Goal: Navigation & Orientation: Understand site structure

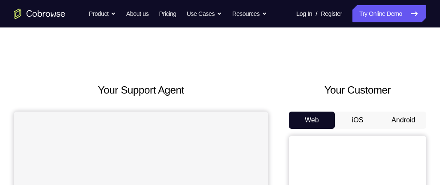
click at [405, 119] on button "Android" at bounding box center [404, 120] width 46 height 17
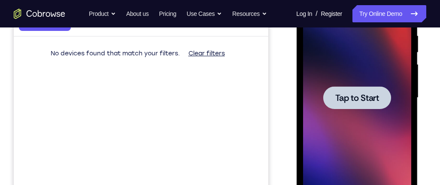
click at [373, 124] on div at bounding box center [357, 98] width 108 height 241
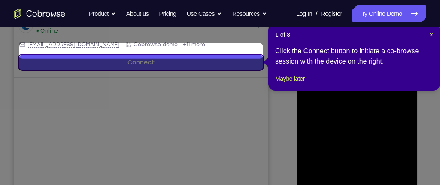
scroll to position [192, 0]
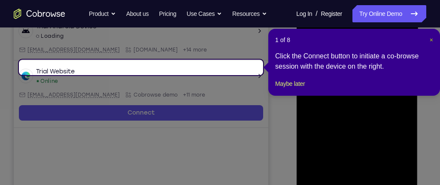
click at [430, 38] on span "×" at bounding box center [431, 40] width 3 height 7
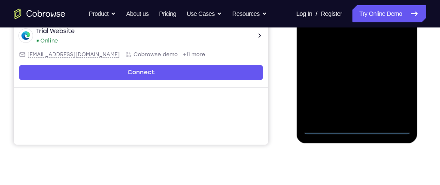
scroll to position [261, 0]
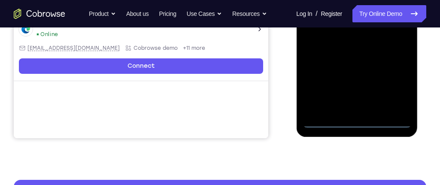
click at [360, 126] on div at bounding box center [357, 7] width 108 height 241
click at [396, 86] on div at bounding box center [357, 7] width 108 height 241
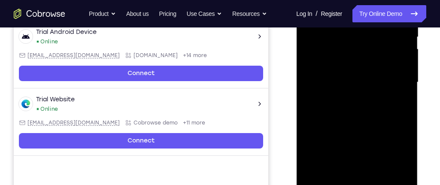
scroll to position [189, 0]
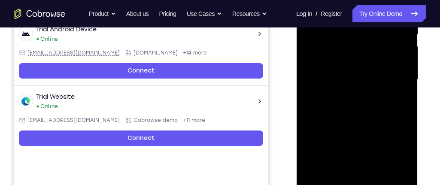
click at [399, 158] on div at bounding box center [357, 80] width 108 height 241
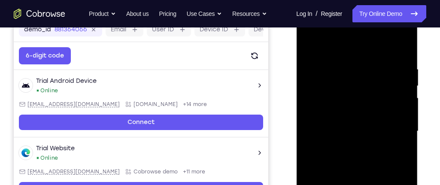
scroll to position [124, 0]
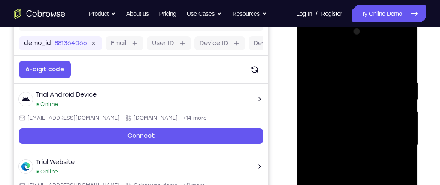
click at [325, 47] on div at bounding box center [357, 145] width 108 height 241
click at [395, 141] on div at bounding box center [357, 145] width 108 height 241
click at [345, 163] on div at bounding box center [357, 145] width 108 height 241
click at [339, 137] on div at bounding box center [357, 145] width 108 height 241
click at [333, 128] on div at bounding box center [357, 145] width 108 height 241
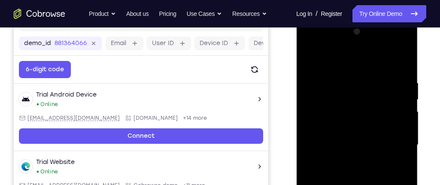
click at [334, 143] on div at bounding box center [357, 145] width 108 height 241
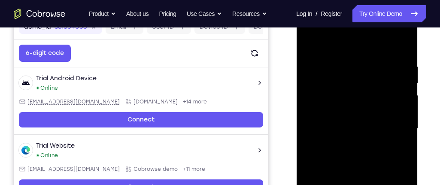
scroll to position [141, 0]
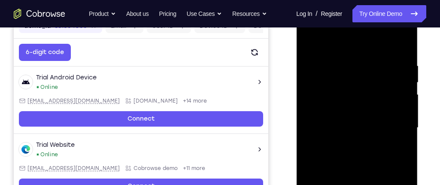
click at [402, 55] on div at bounding box center [357, 128] width 108 height 241
click at [347, 72] on div at bounding box center [357, 128] width 108 height 241
drag, startPoint x: 341, startPoint y: 44, endPoint x: 341, endPoint y: 27, distance: 17.2
click at [341, 27] on div at bounding box center [357, 128] width 108 height 241
click at [402, 100] on div at bounding box center [357, 128] width 108 height 241
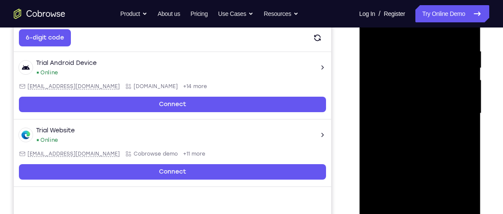
scroll to position [157, 0]
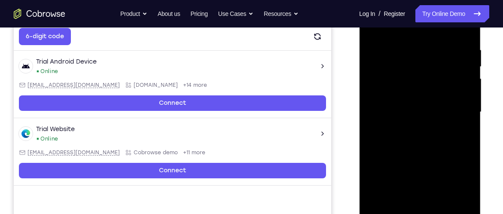
click at [440, 185] on div at bounding box center [420, 112] width 108 height 241
click at [440, 136] on div at bounding box center [420, 112] width 108 height 241
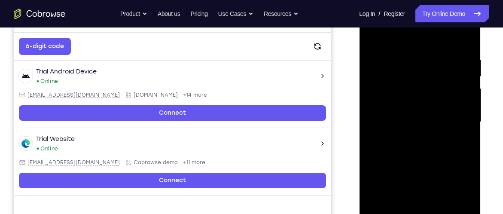
scroll to position [147, 0]
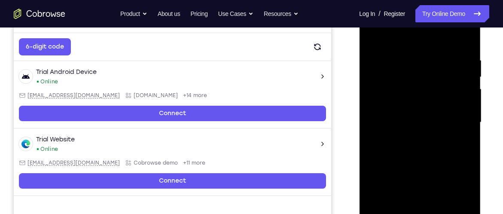
click at [440, 136] on div at bounding box center [420, 122] width 108 height 241
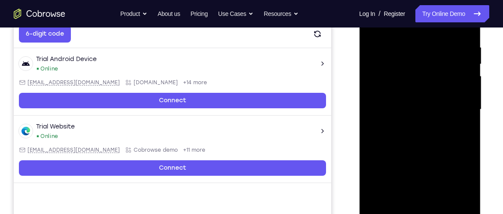
scroll to position [162, 0]
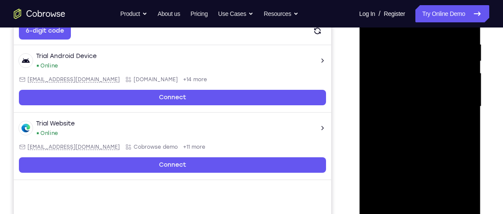
click at [440, 185] on div at bounding box center [420, 106] width 108 height 241
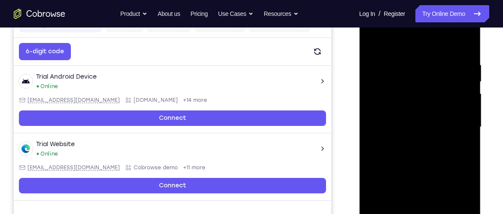
scroll to position [137, 0]
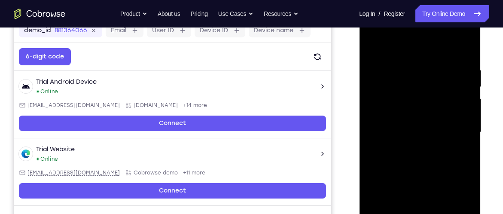
click at [376, 49] on div at bounding box center [420, 132] width 108 height 241
click at [373, 45] on div at bounding box center [420, 132] width 108 height 241
click at [379, 50] on div at bounding box center [420, 132] width 108 height 241
click at [440, 140] on div at bounding box center [420, 132] width 108 height 241
click at [374, 44] on div at bounding box center [420, 132] width 108 height 241
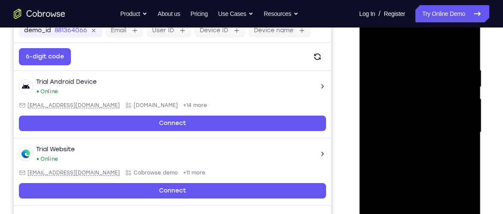
click at [374, 44] on div at bounding box center [420, 132] width 108 height 241
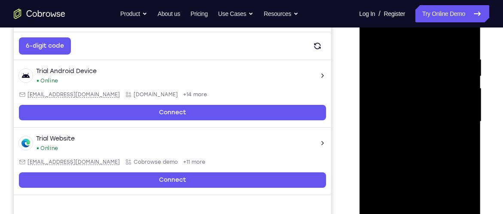
scroll to position [150, 0]
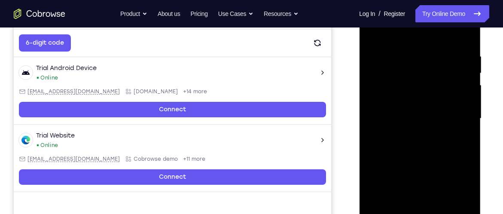
click at [438, 93] on div at bounding box center [420, 118] width 108 height 241
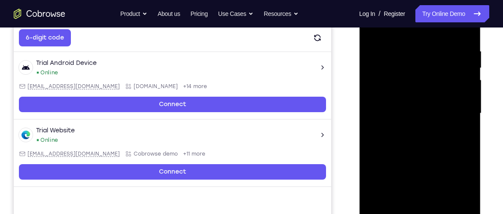
scroll to position [158, 0]
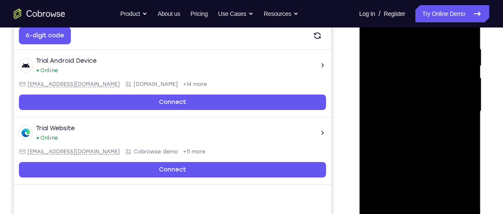
click at [440, 151] on div at bounding box center [420, 111] width 108 height 241
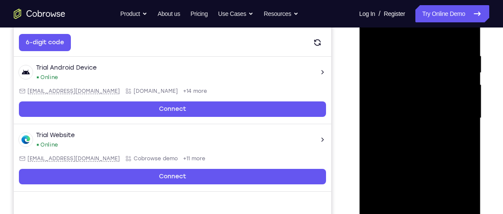
scroll to position [150, 0]
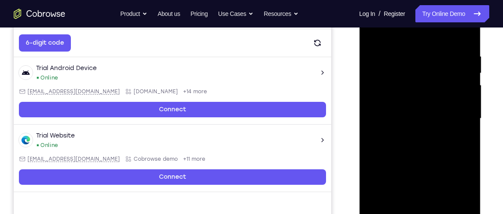
click at [376, 108] on div at bounding box center [420, 118] width 108 height 241
click at [440, 82] on div at bounding box center [420, 118] width 108 height 241
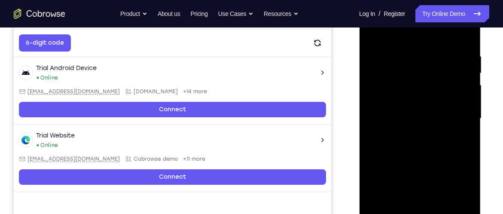
click at [440, 86] on div at bounding box center [420, 118] width 108 height 241
drag, startPoint x: 466, startPoint y: 86, endPoint x: 398, endPoint y: 92, distance: 68.1
click at [398, 92] on div at bounding box center [420, 118] width 108 height 241
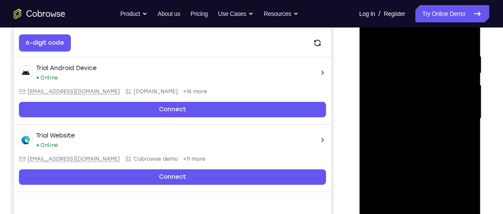
drag, startPoint x: 452, startPoint y: 91, endPoint x: 390, endPoint y: 97, distance: 62.6
click at [390, 97] on div at bounding box center [420, 118] width 108 height 241
drag, startPoint x: 444, startPoint y: 98, endPoint x: 387, endPoint y: 104, distance: 57.5
click at [387, 104] on div at bounding box center [420, 118] width 108 height 241
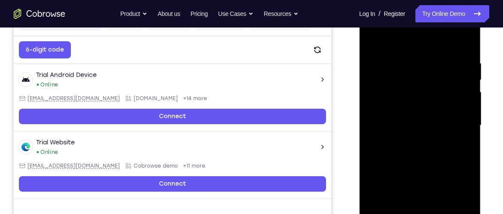
scroll to position [143, 0]
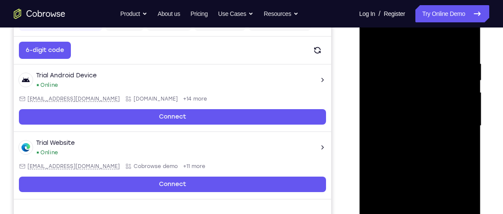
click at [440, 113] on div at bounding box center [420, 126] width 108 height 241
drag, startPoint x: 449, startPoint y: 114, endPoint x: 396, endPoint y: 114, distance: 52.4
click at [396, 114] on div at bounding box center [420, 126] width 108 height 241
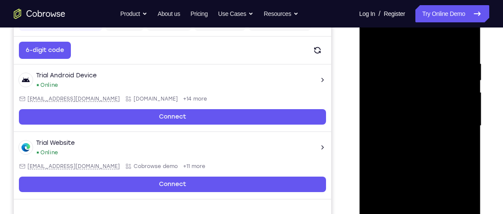
drag, startPoint x: 462, startPoint y: 54, endPoint x: 408, endPoint y: 70, distance: 56.4
click at [408, 70] on div at bounding box center [420, 126] width 108 height 241
click at [440, 43] on div at bounding box center [420, 126] width 108 height 241
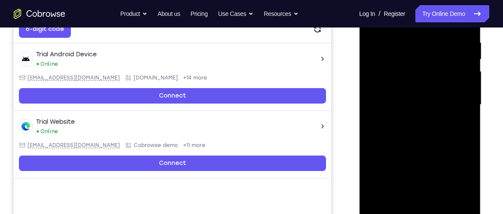
scroll to position [170, 0]
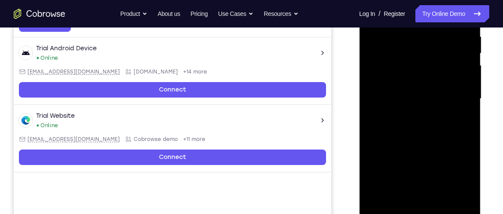
click at [440, 185] on div at bounding box center [420, 99] width 108 height 241
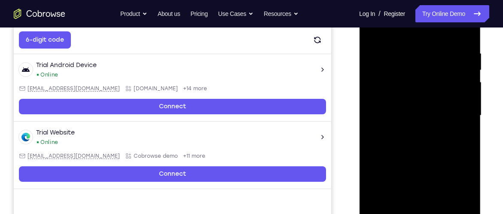
scroll to position [153, 0]
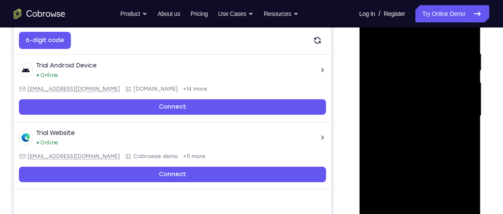
click at [424, 162] on div at bounding box center [420, 116] width 108 height 241
click at [440, 86] on div at bounding box center [420, 116] width 108 height 241
click at [376, 27] on nav "Go back Powerful, Flexible and Trustworthy. Avoid all extra friction for both A…" at bounding box center [251, 13] width 503 height 27
click at [376, 30] on div at bounding box center [420, 116] width 108 height 241
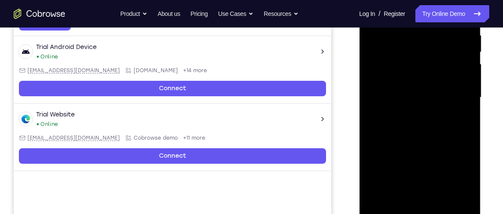
scroll to position [176, 0]
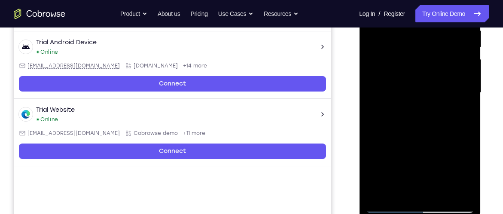
click at [397, 185] on div at bounding box center [420, 93] width 108 height 241
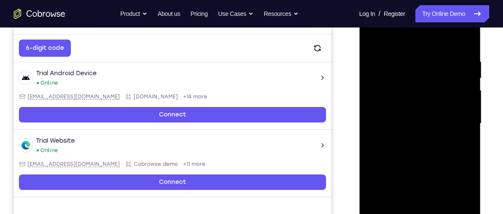
scroll to position [140, 0]
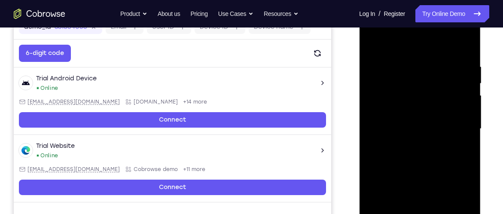
click at [423, 63] on div at bounding box center [420, 129] width 108 height 241
click at [440, 132] on div at bounding box center [420, 129] width 108 height 241
click at [440, 136] on div at bounding box center [420, 129] width 108 height 241
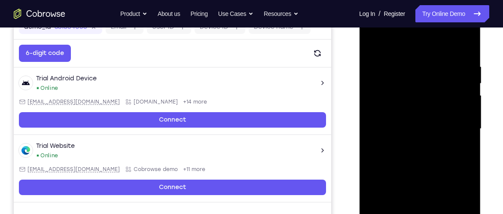
click at [374, 40] on div at bounding box center [420, 129] width 108 height 241
click at [418, 107] on div at bounding box center [420, 129] width 108 height 241
click at [372, 40] on div at bounding box center [420, 129] width 108 height 241
click at [390, 93] on div at bounding box center [420, 129] width 108 height 241
click at [371, 41] on div at bounding box center [420, 129] width 108 height 241
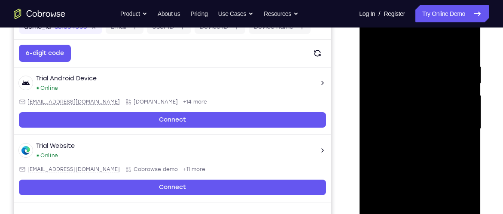
drag, startPoint x: 403, startPoint y: 129, endPoint x: 401, endPoint y: 106, distance: 23.2
click at [401, 106] on div at bounding box center [420, 129] width 108 height 241
click at [423, 185] on div at bounding box center [420, 129] width 108 height 241
drag, startPoint x: 450, startPoint y: 127, endPoint x: 447, endPoint y: 188, distance: 61.1
click at [440, 185] on div at bounding box center [420, 129] width 108 height 241
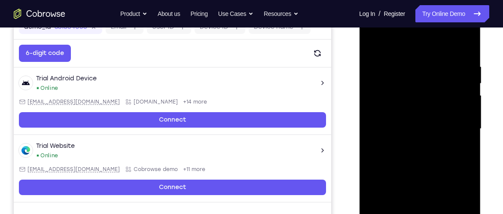
drag, startPoint x: 442, startPoint y: 151, endPoint x: 442, endPoint y: 182, distance: 30.9
click at [440, 182] on div at bounding box center [420, 129] width 108 height 241
click at [372, 43] on div at bounding box center [420, 129] width 108 height 241
click at [385, 44] on div at bounding box center [420, 129] width 108 height 241
click at [402, 62] on div at bounding box center [420, 129] width 108 height 241
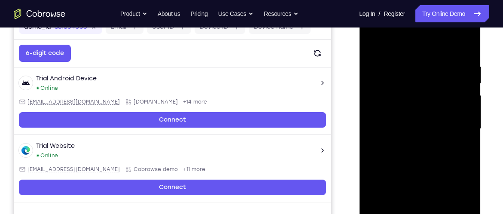
click at [388, 154] on div at bounding box center [420, 129] width 108 height 241
drag, startPoint x: 391, startPoint y: 160, endPoint x: 391, endPoint y: 131, distance: 29.6
click at [391, 131] on div at bounding box center [420, 129] width 108 height 241
click at [382, 169] on div at bounding box center [420, 129] width 108 height 241
drag, startPoint x: 391, startPoint y: 114, endPoint x: 392, endPoint y: 163, distance: 49.4
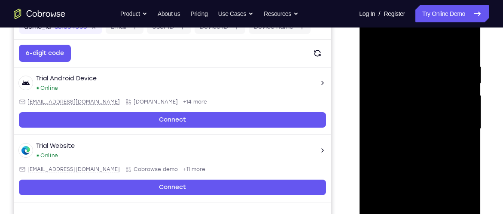
click at [392, 163] on div at bounding box center [420, 129] width 108 height 241
drag, startPoint x: 401, startPoint y: 143, endPoint x: 401, endPoint y: 100, distance: 43.4
click at [401, 100] on div at bounding box center [420, 129] width 108 height 241
drag, startPoint x: 398, startPoint y: 129, endPoint x: 400, endPoint y: 102, distance: 26.7
click at [400, 103] on div at bounding box center [420, 129] width 108 height 241
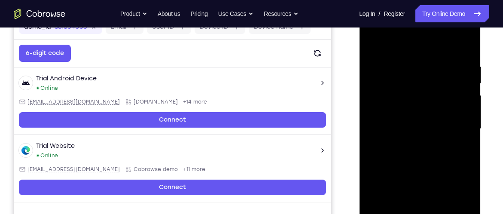
drag, startPoint x: 399, startPoint y: 169, endPoint x: 397, endPoint y: 125, distance: 43.4
click at [397, 125] on div at bounding box center [420, 129] width 108 height 241
drag, startPoint x: 397, startPoint y: 159, endPoint x: 397, endPoint y: 128, distance: 30.1
click at [397, 128] on div at bounding box center [420, 129] width 108 height 241
drag, startPoint x: 401, startPoint y: 191, endPoint x: 400, endPoint y: 138, distance: 52.9
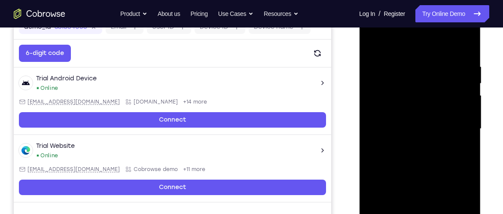
click at [400, 138] on div at bounding box center [420, 129] width 108 height 241
drag, startPoint x: 400, startPoint y: 175, endPoint x: 399, endPoint y: 128, distance: 47.3
click at [399, 128] on div at bounding box center [420, 129] width 108 height 241
drag, startPoint x: 398, startPoint y: 174, endPoint x: 397, endPoint y: 137, distance: 37.0
click at [397, 137] on div at bounding box center [420, 129] width 108 height 241
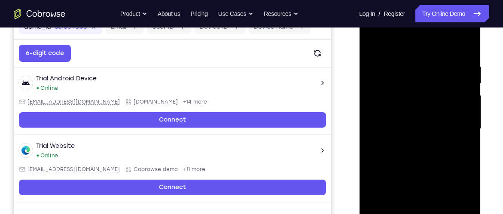
click at [370, 122] on div at bounding box center [420, 129] width 108 height 241
click at [373, 45] on div at bounding box center [420, 129] width 108 height 241
drag, startPoint x: 397, startPoint y: 159, endPoint x: 393, endPoint y: 95, distance: 63.7
click at [393, 95] on div at bounding box center [420, 129] width 108 height 241
drag, startPoint x: 401, startPoint y: 180, endPoint x: 400, endPoint y: 124, distance: 56.3
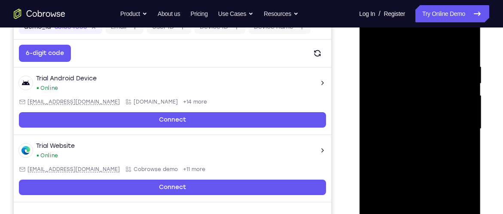
click at [400, 124] on div at bounding box center [420, 129] width 108 height 241
drag, startPoint x: 402, startPoint y: 171, endPoint x: 397, endPoint y: 129, distance: 42.7
click at [397, 131] on div at bounding box center [420, 129] width 108 height 241
drag, startPoint x: 400, startPoint y: 170, endPoint x: 394, endPoint y: 97, distance: 73.6
click at [394, 97] on div at bounding box center [420, 129] width 108 height 241
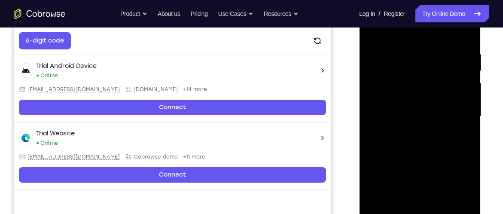
scroll to position [154, 0]
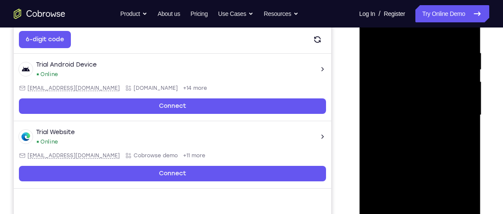
drag, startPoint x: 410, startPoint y: 164, endPoint x: 406, endPoint y: 91, distance: 72.7
click at [406, 91] on div at bounding box center [420, 115] width 108 height 241
drag, startPoint x: 411, startPoint y: 127, endPoint x: 408, endPoint y: 68, distance: 58.5
click at [408, 68] on div at bounding box center [420, 115] width 108 height 241
click at [370, 161] on div at bounding box center [420, 115] width 108 height 241
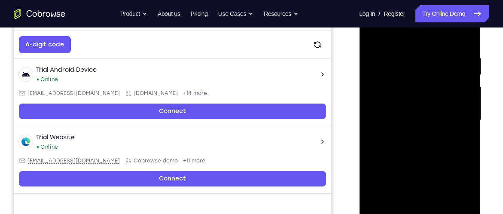
scroll to position [147, 0]
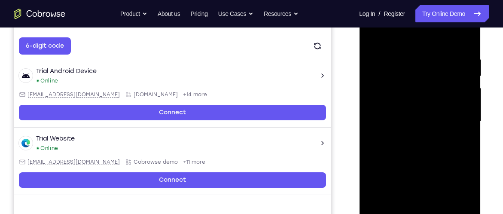
click at [372, 37] on div at bounding box center [420, 121] width 108 height 241
drag, startPoint x: 382, startPoint y: 164, endPoint x: 379, endPoint y: 54, distance: 109.6
click at [379, 54] on div at bounding box center [420, 121] width 108 height 241
drag, startPoint x: 387, startPoint y: 184, endPoint x: 385, endPoint y: 55, distance: 129.3
click at [385, 55] on div at bounding box center [420, 121] width 108 height 241
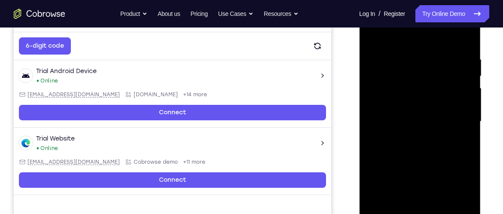
drag, startPoint x: 389, startPoint y: 168, endPoint x: 384, endPoint y: 52, distance: 116.1
click at [384, 52] on div at bounding box center [420, 121] width 108 height 241
click at [372, 34] on div at bounding box center [420, 121] width 108 height 241
click at [373, 34] on div at bounding box center [420, 121] width 108 height 241
click at [440, 178] on div at bounding box center [420, 121] width 108 height 241
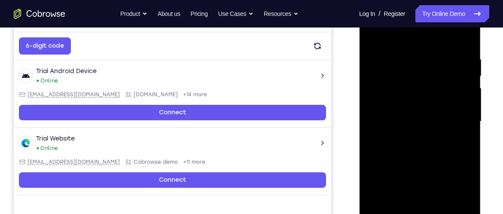
click at [440, 107] on div at bounding box center [420, 121] width 108 height 241
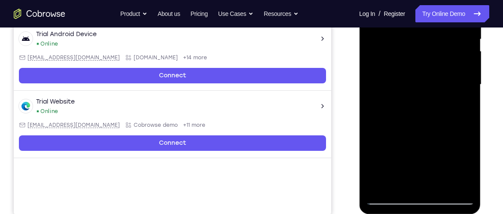
scroll to position [195, 0]
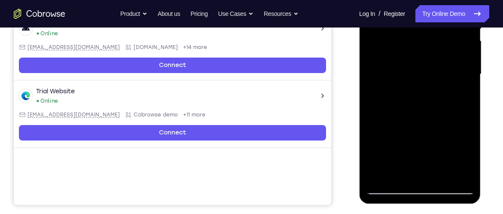
click at [382, 177] on div at bounding box center [420, 74] width 108 height 241
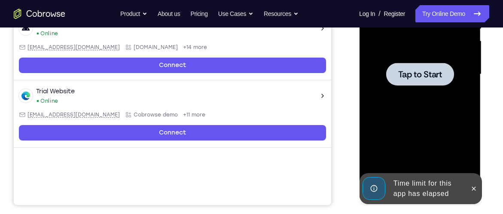
click at [396, 174] on div at bounding box center [420, 74] width 108 height 241
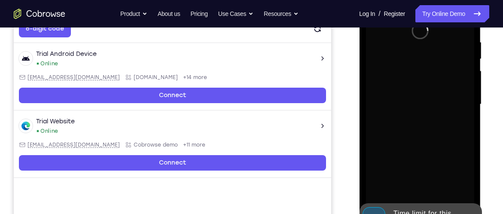
scroll to position [164, 0]
